Goal: Task Accomplishment & Management: Complete application form

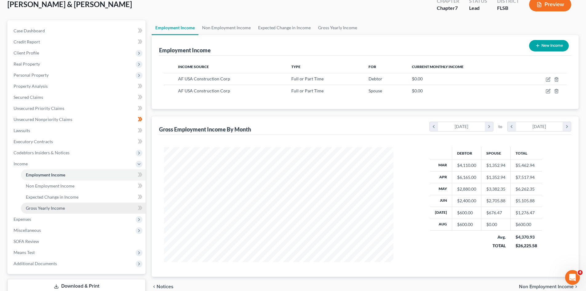
scroll to position [81, 0]
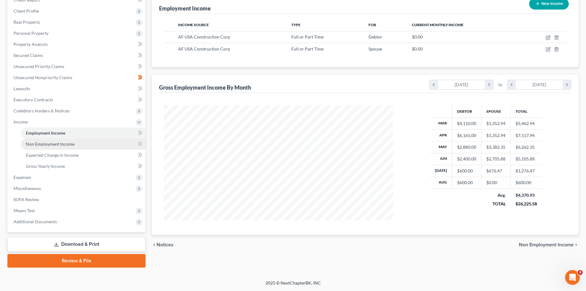
click at [54, 144] on span "Non Employment Income" at bounding box center [50, 143] width 49 height 5
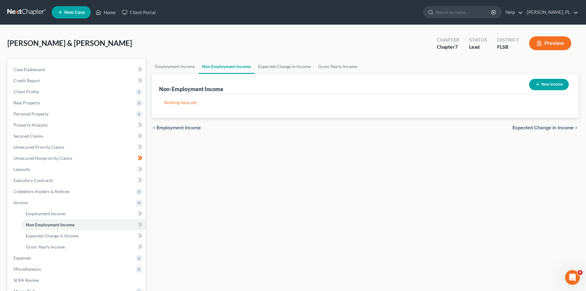
click at [546, 85] on button "New Income" at bounding box center [549, 84] width 40 height 11
select select "0"
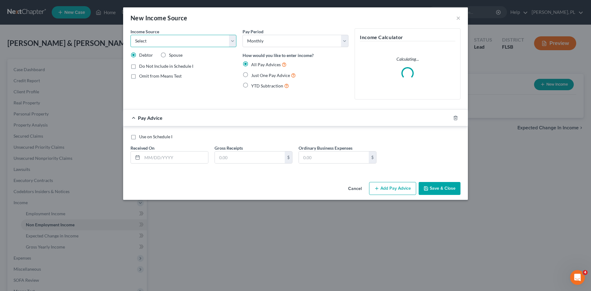
click at [234, 42] on select "Select Unemployment Disability (from employer) Pension Retirement Social Securi…" at bounding box center [183, 41] width 106 height 12
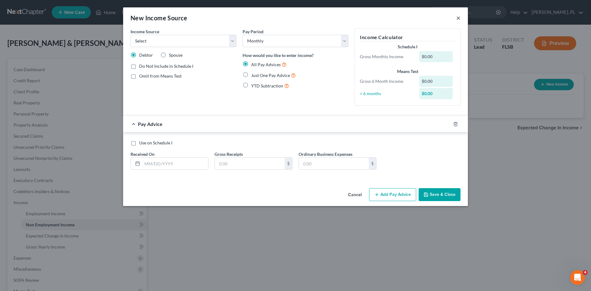
click at [458, 19] on button "×" at bounding box center [458, 17] width 4 height 7
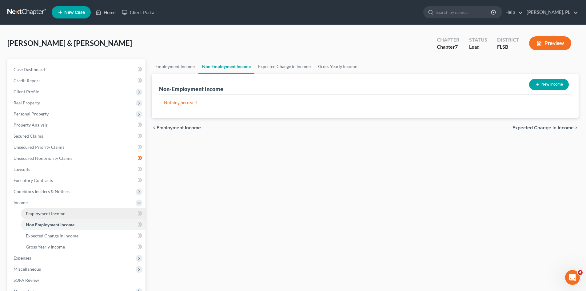
click at [63, 212] on span "Employment Income" at bounding box center [45, 213] width 39 height 5
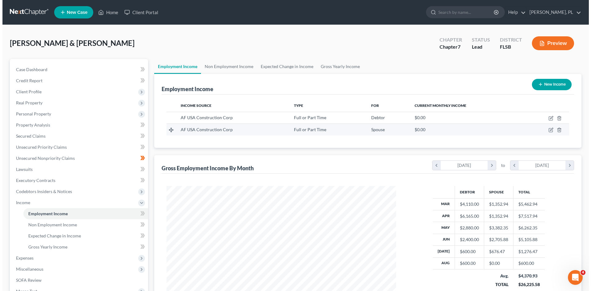
scroll to position [115, 242]
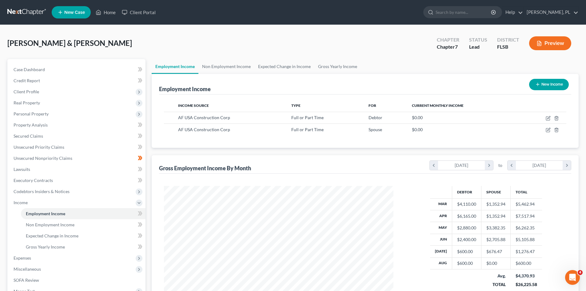
click at [545, 83] on button "New Income" at bounding box center [549, 84] width 40 height 11
select select "0"
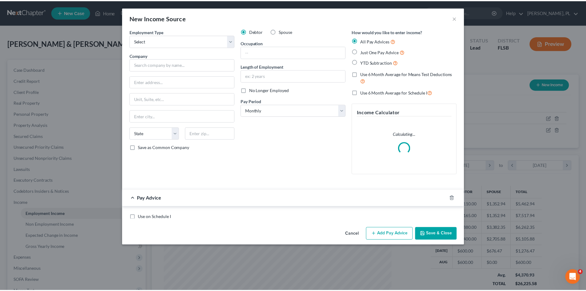
scroll to position [116, 244]
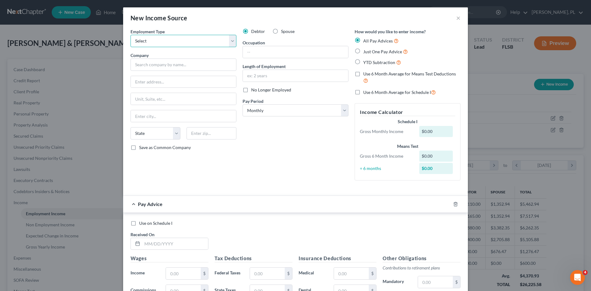
click at [231, 40] on select "Select Full or [DEMOGRAPHIC_DATA] Employment Self Employment" at bounding box center [183, 41] width 106 height 12
select select "1"
click at [130, 35] on select "Select Full or [DEMOGRAPHIC_DATA] Employment Self Employment" at bounding box center [183, 41] width 106 height 12
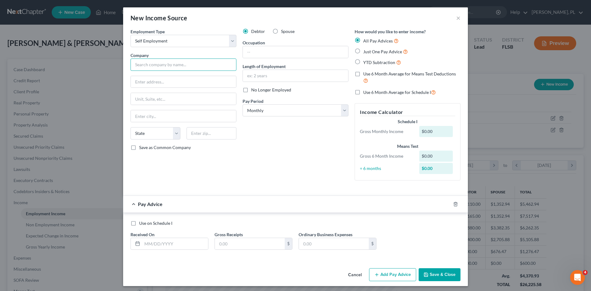
click at [164, 63] on input "text" at bounding box center [183, 64] width 106 height 12
click at [456, 18] on button "×" at bounding box center [458, 17] width 4 height 7
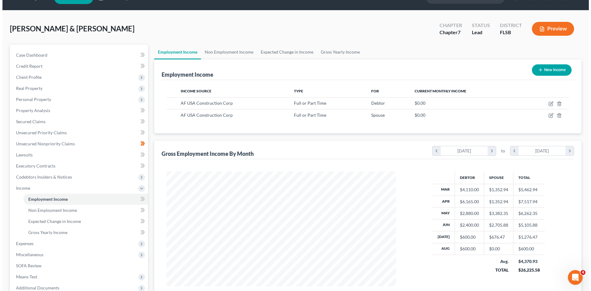
scroll to position [0, 0]
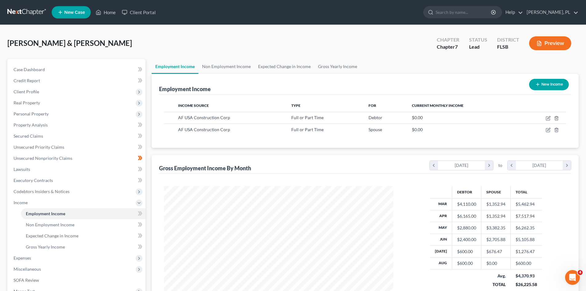
click at [544, 84] on button "New Income" at bounding box center [549, 84] width 40 height 11
select select "0"
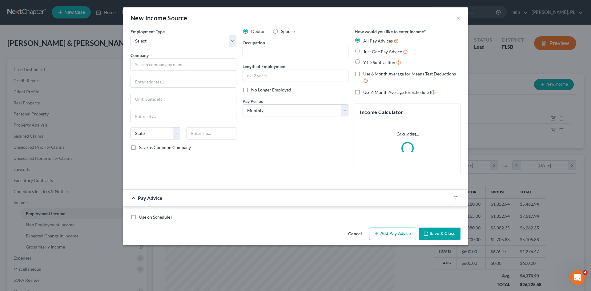
scroll to position [116, 244]
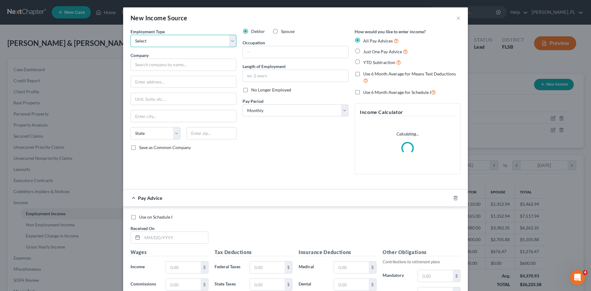
click at [230, 38] on select "Select Full or [DEMOGRAPHIC_DATA] Employment Self Employment" at bounding box center [183, 41] width 106 height 12
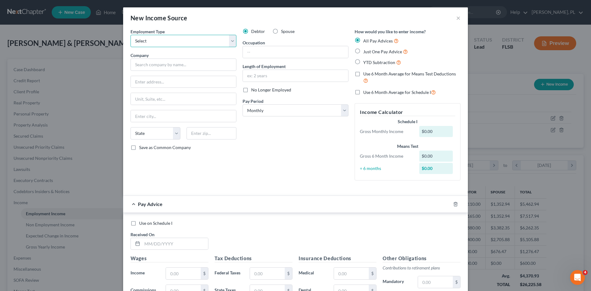
select select "1"
click at [130, 35] on select "Select Full or [DEMOGRAPHIC_DATA] Employment Self Employment" at bounding box center [183, 41] width 106 height 12
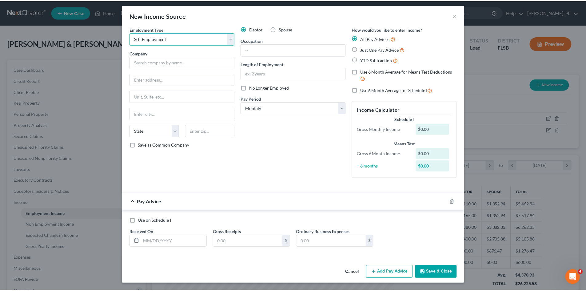
scroll to position [0, 0]
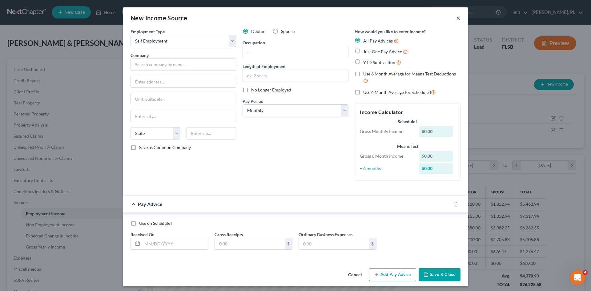
click at [456, 16] on button "×" at bounding box center [458, 17] width 4 height 7
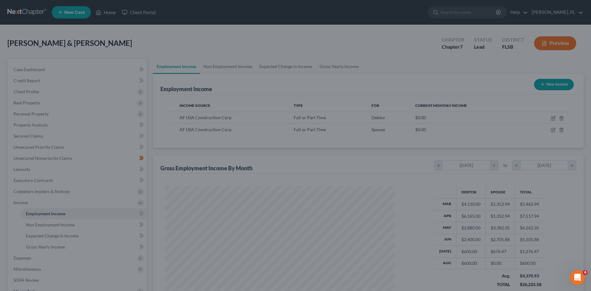
scroll to position [307453, 307326]
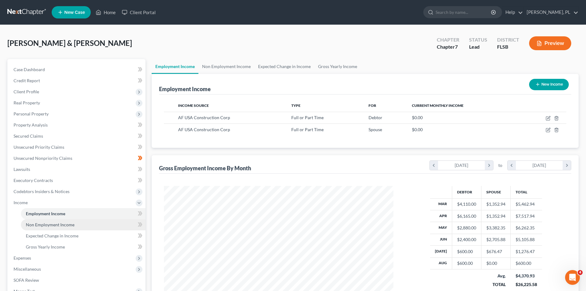
click at [58, 222] on span "Non Employment Income" at bounding box center [50, 224] width 49 height 5
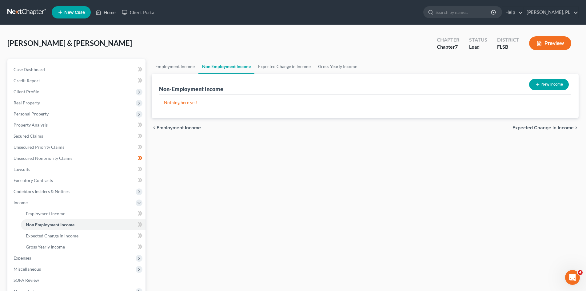
click at [541, 84] on button "New Income" at bounding box center [549, 84] width 40 height 11
select select "0"
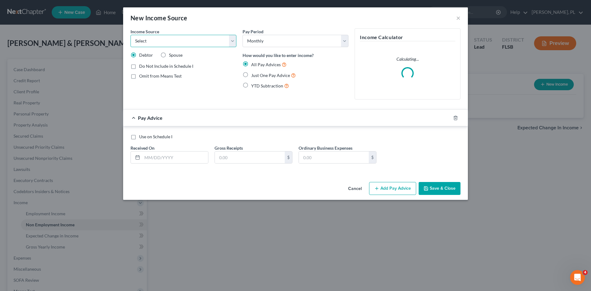
click at [235, 41] on select "Select Unemployment Disability (from employer) Pension Retirement Social Securi…" at bounding box center [183, 41] width 106 height 12
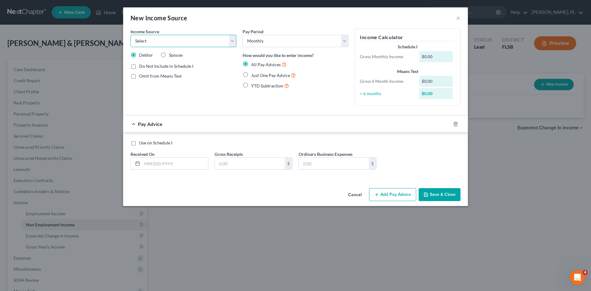
select select "10"
click at [130, 35] on select "Select Unemployment Disability (from employer) Pension Retirement Social Securi…" at bounding box center [183, 41] width 106 height 12
click at [251, 75] on label "Just One Pay Advice" at bounding box center [273, 75] width 45 height 7
click at [253, 75] on input "Just One Pay Advice" at bounding box center [255, 74] width 4 height 4
radio input "true"
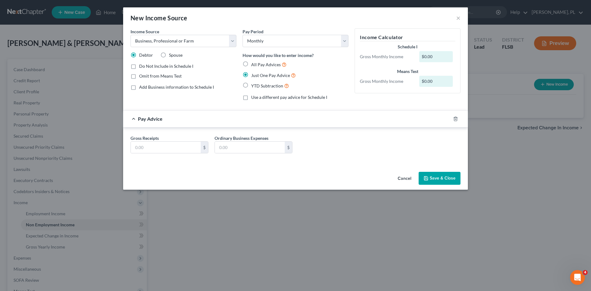
click at [251, 86] on label "YTD Subtraction" at bounding box center [270, 85] width 38 height 7
click at [253, 86] on input "YTD Subtraction" at bounding box center [255, 84] width 4 height 4
radio input "true"
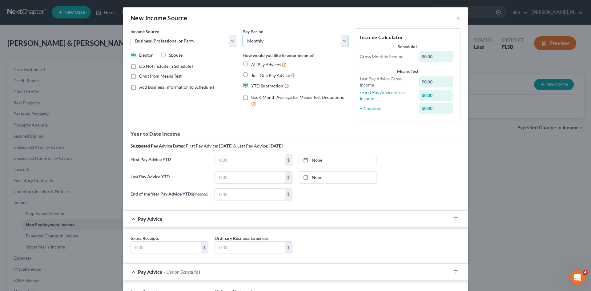
click at [342, 43] on select "Select Monthly Twice Monthly Every Other Week Weekly" at bounding box center [295, 41] width 106 height 12
click at [216, 113] on div "Income Source * Select Unemployment Disability (from employer) Pension Retireme…" at bounding box center [183, 76] width 112 height 97
click at [251, 98] on label "Use 6 Month Average for Means Test Deductions" at bounding box center [299, 100] width 97 height 13
click at [253, 98] on input "Use 6 Month Average for Means Test Deductions" at bounding box center [255, 96] width 4 height 4
checkbox input "true"
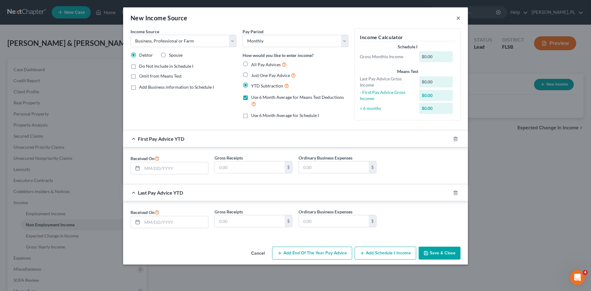
click at [458, 18] on button "×" at bounding box center [458, 17] width 4 height 7
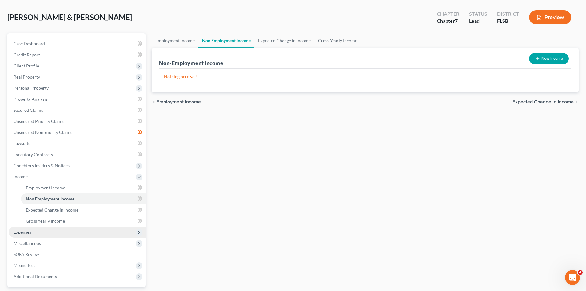
scroll to position [81, 0]
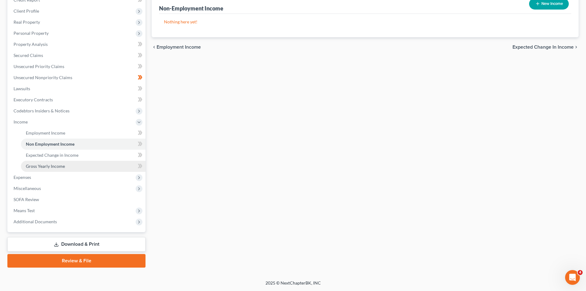
click at [54, 168] on span "Gross Yearly Income" at bounding box center [45, 165] width 39 height 5
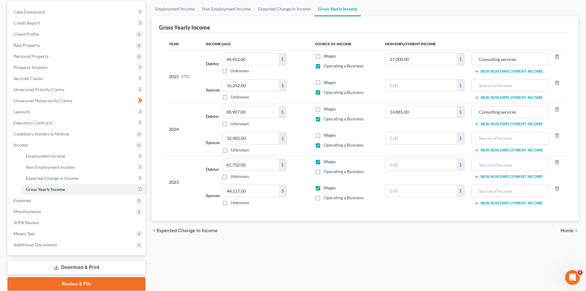
scroll to position [62, 0]
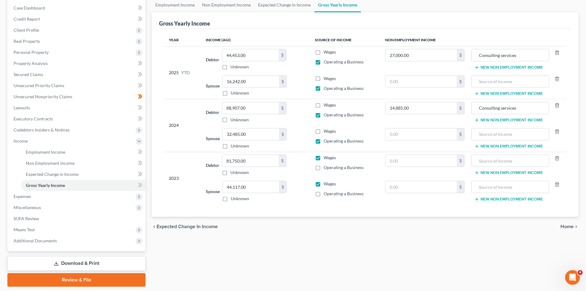
click at [83, 262] on link "Download & Print" at bounding box center [76, 263] width 138 height 14
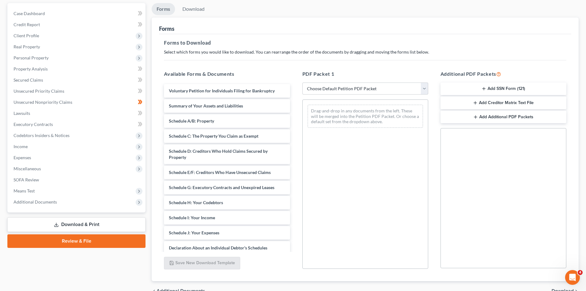
scroll to position [62, 0]
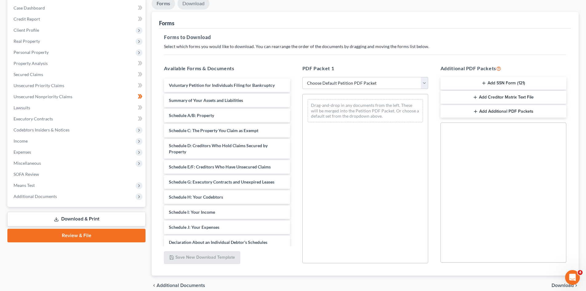
click at [189, 4] on link "Download" at bounding box center [193, 4] width 32 height 12
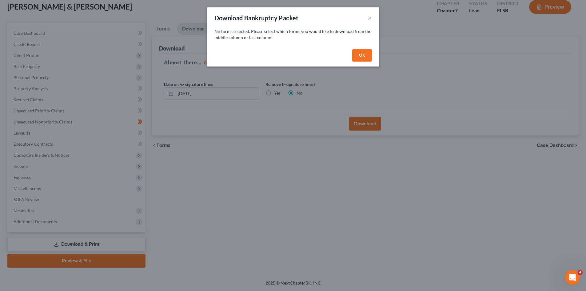
scroll to position [36, 0]
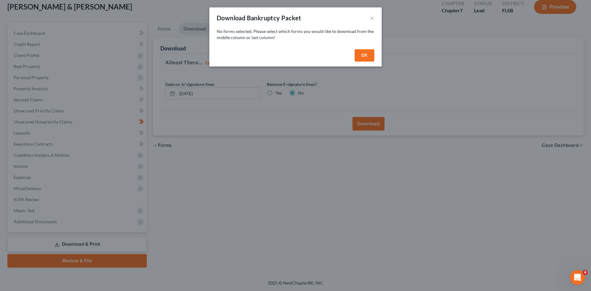
click at [364, 56] on button "OK" at bounding box center [364, 55] width 20 height 12
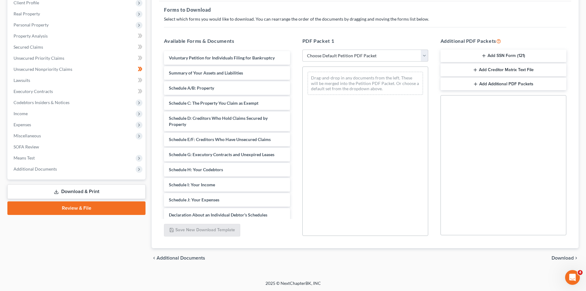
scroll to position [89, 0]
click at [84, 190] on link "Download & Print" at bounding box center [76, 191] width 138 height 14
click at [335, 252] on div "chevron_left Additional Documents Download chevron_right" at bounding box center [365, 258] width 427 height 20
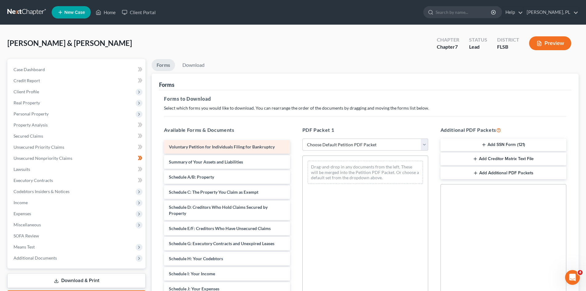
click at [205, 148] on span "Voluntary Petition for Individuals Filing for Bankruptcy" at bounding box center [222, 146] width 106 height 5
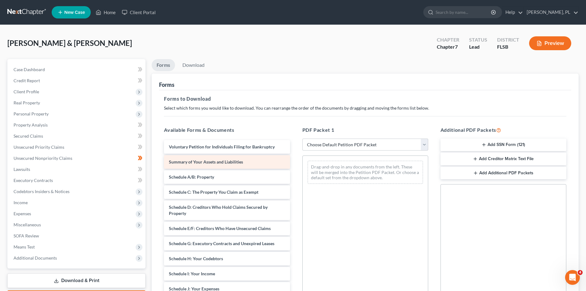
click at [227, 157] on div "Summary of Your Assets and Liabilities" at bounding box center [227, 162] width 126 height 14
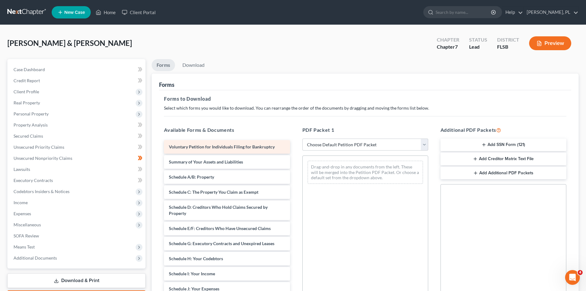
click at [236, 146] on span "Voluntary Petition for Individuals Filing for Bankruptcy" at bounding box center [222, 146] width 106 height 5
click at [425, 144] on select "Choose Default Petition PDF Packet Complete Bankruptcy Petition (all forms and …" at bounding box center [365, 144] width 126 height 12
select select "0"
click at [302, 138] on select "Choose Default Petition PDF Packet Complete Bankruptcy Petition (all forms and …" at bounding box center [365, 144] width 126 height 12
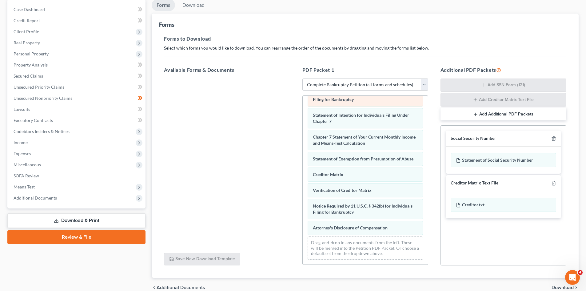
scroll to position [62, 0]
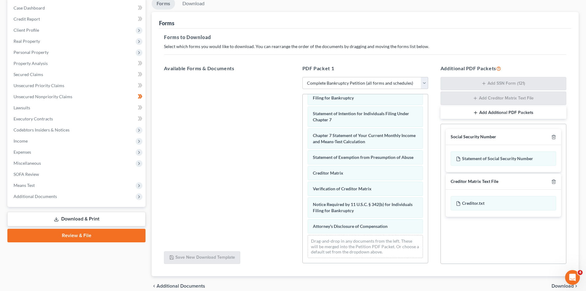
click at [486, 113] on button "Add Additional PDF Packets" at bounding box center [503, 112] width 126 height 13
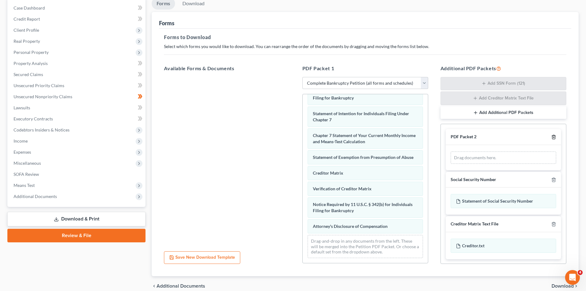
click at [551, 137] on icon "button" at bounding box center [553, 136] width 5 height 5
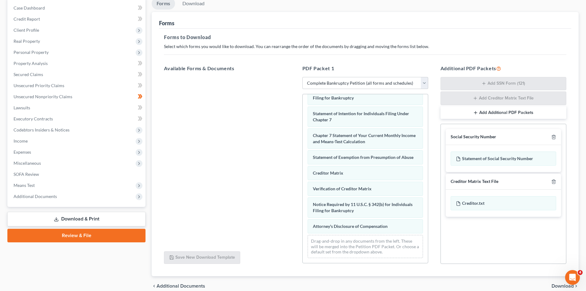
scroll to position [0, 0]
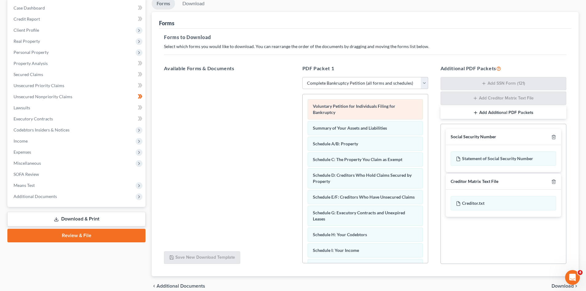
click at [365, 109] on div "Voluntary Petition for Individuals Filing for Bankruptcy" at bounding box center [365, 109] width 115 height 20
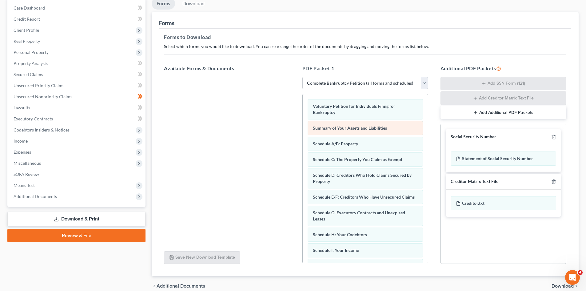
click at [366, 128] on span "Summary of Your Assets and Liabilities" at bounding box center [350, 127] width 74 height 5
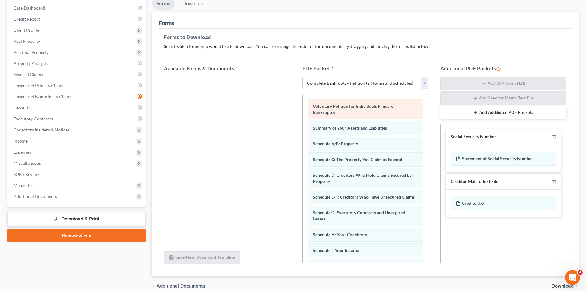
click at [367, 113] on div "Voluntary Petition for Individuals Filing for Bankruptcy" at bounding box center [365, 109] width 115 height 20
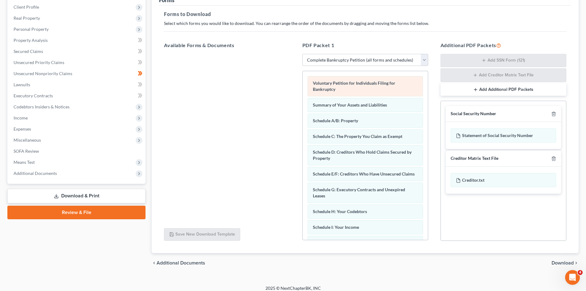
scroll to position [90, 0]
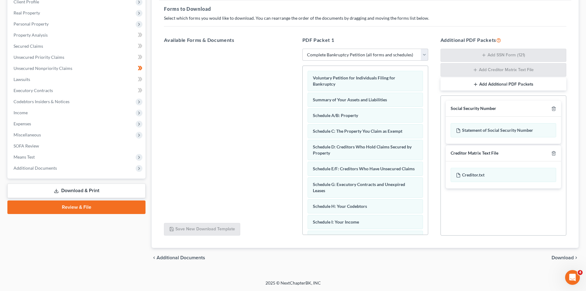
click at [86, 190] on link "Download & Print" at bounding box center [76, 190] width 138 height 14
click at [561, 257] on span "Download" at bounding box center [562, 257] width 22 height 5
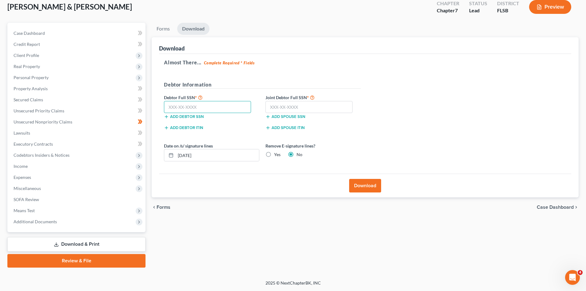
click at [193, 107] on input "text" at bounding box center [207, 107] width 87 height 12
click at [281, 108] on input "text" at bounding box center [308, 107] width 87 height 12
type input "334-49-3346"
click at [180, 109] on input "text" at bounding box center [207, 107] width 87 height 12
type input "195-06-6603"
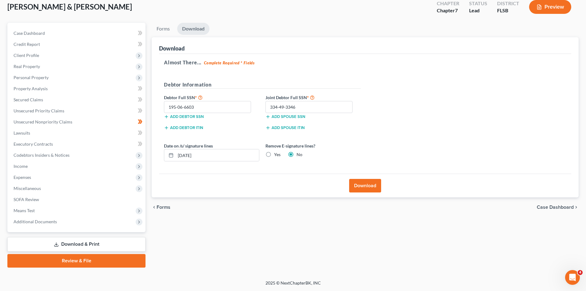
click at [274, 156] on label "Yes" at bounding box center [277, 154] width 6 height 6
click at [277, 155] on input "Yes" at bounding box center [279, 153] width 4 height 4
radio input "true"
radio input "false"
click at [369, 185] on button "Download" at bounding box center [365, 186] width 32 height 14
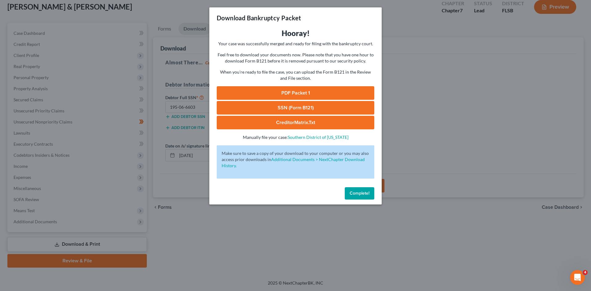
click at [364, 197] on button "Complete!" at bounding box center [359, 193] width 30 height 12
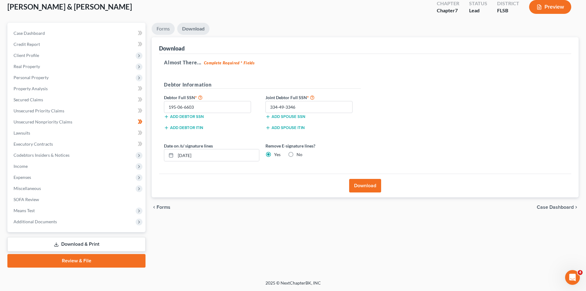
click at [169, 28] on link "Forms" at bounding box center [163, 29] width 23 height 12
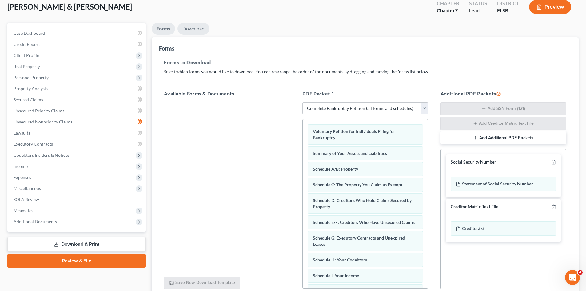
click at [200, 30] on link "Download" at bounding box center [193, 29] width 32 height 12
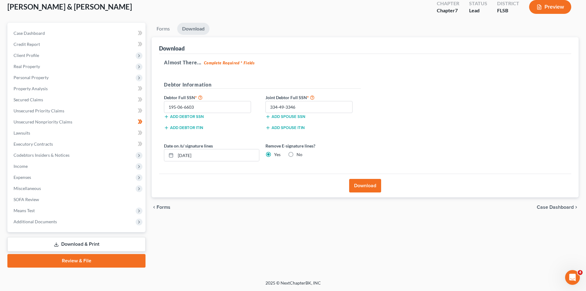
click at [89, 242] on link "Download & Print" at bounding box center [76, 244] width 138 height 14
click at [88, 242] on link "Download & Print" at bounding box center [76, 244] width 138 height 14
click at [139, 222] on icon at bounding box center [139, 221] width 5 height 5
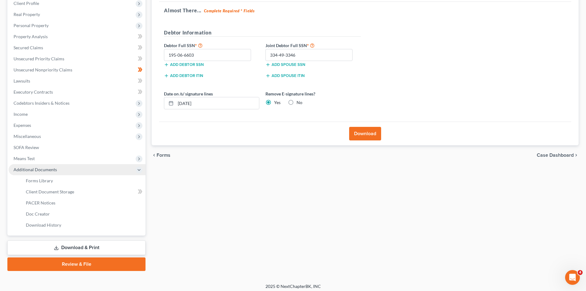
scroll to position [92, 0]
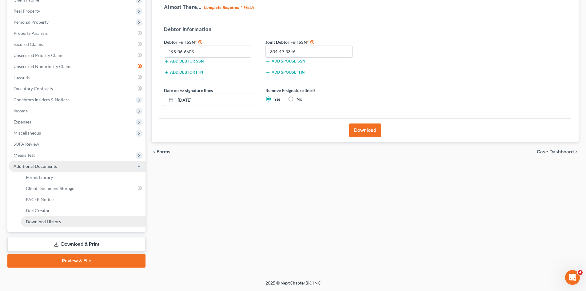
click at [48, 222] on span "Download History" at bounding box center [43, 221] width 35 height 5
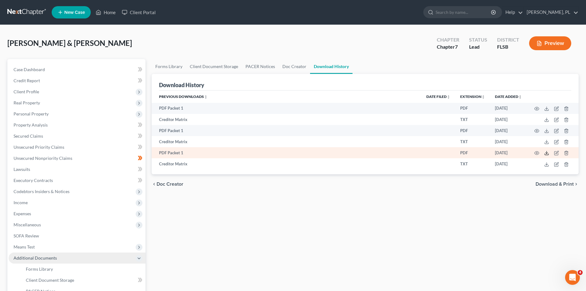
click at [547, 153] on icon at bounding box center [546, 152] width 5 height 5
